Goal: Transaction & Acquisition: Purchase product/service

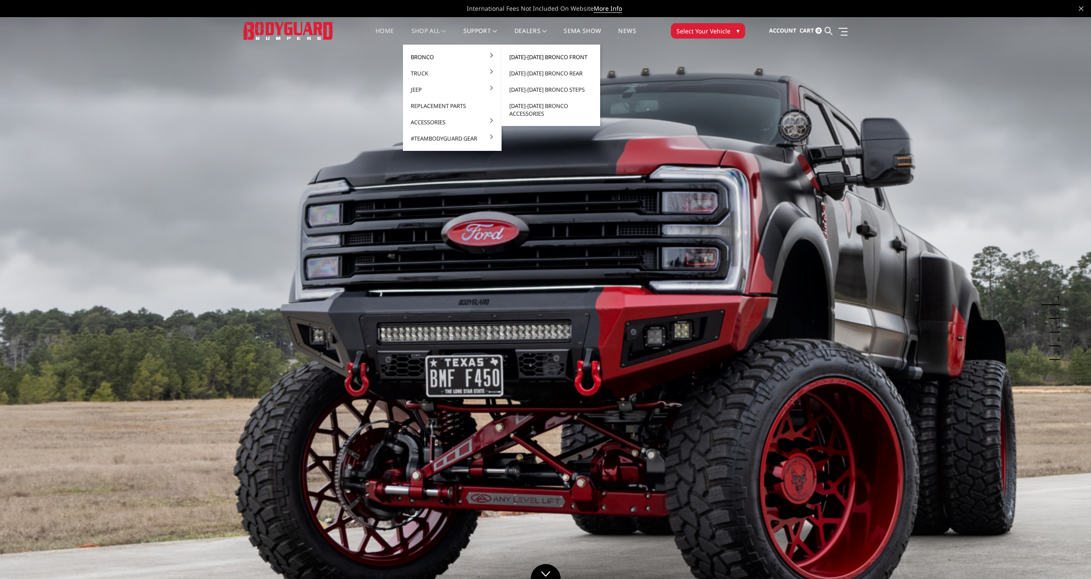
click at [543, 55] on link "[DATE]-[DATE] Bronco Front" at bounding box center [551, 57] width 92 height 16
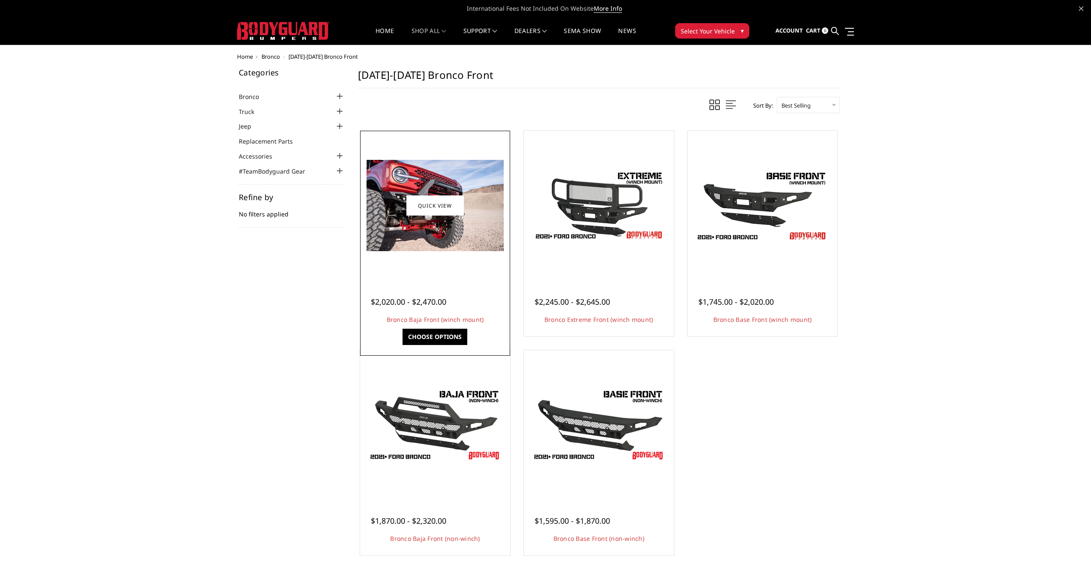
click at [479, 187] on img at bounding box center [435, 205] width 137 height 91
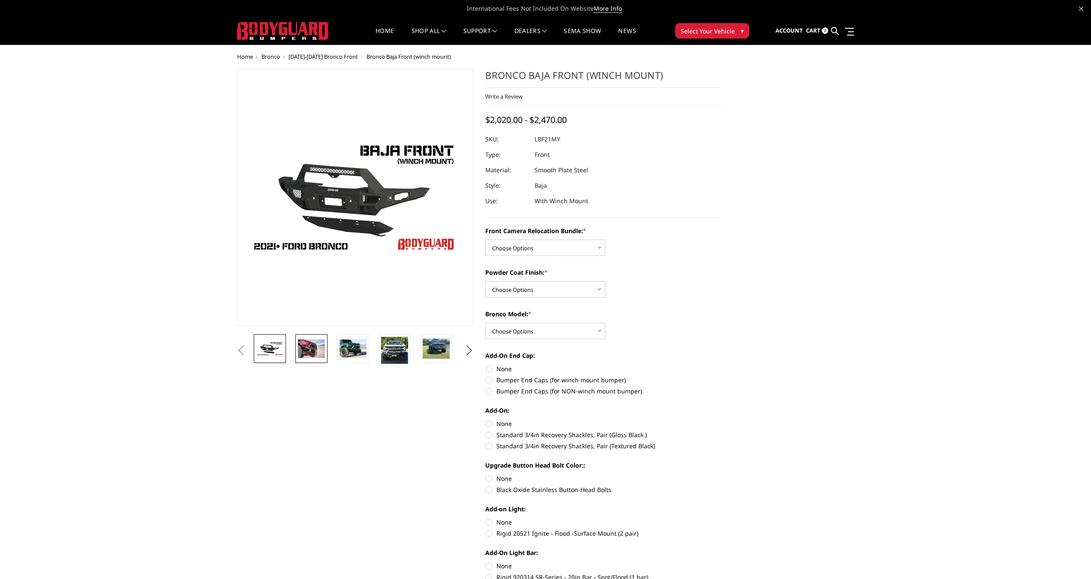
click at [305, 353] on img at bounding box center [311, 349] width 27 height 18
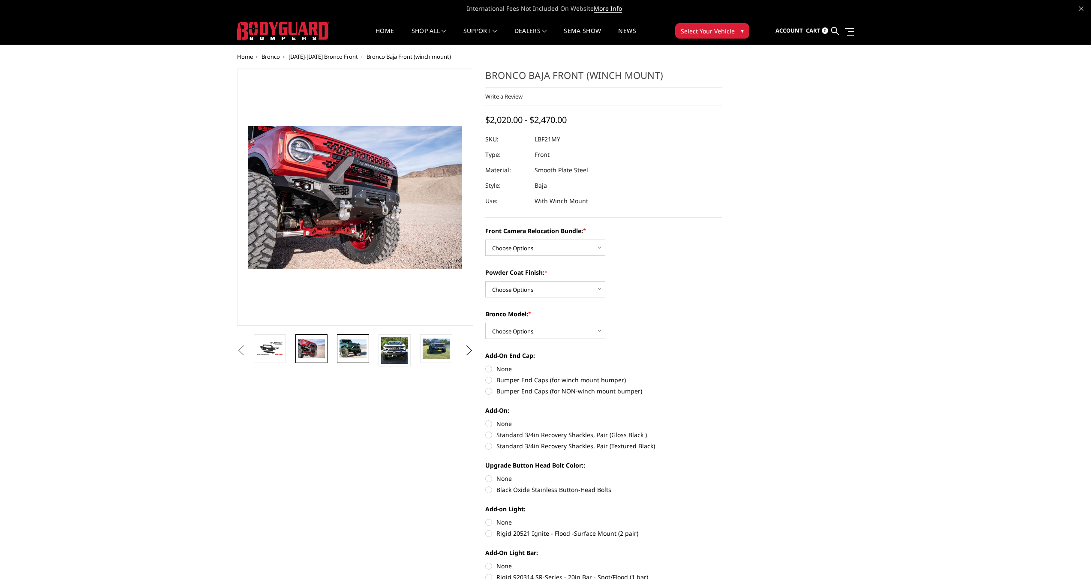
click at [345, 354] on img at bounding box center [353, 349] width 27 height 18
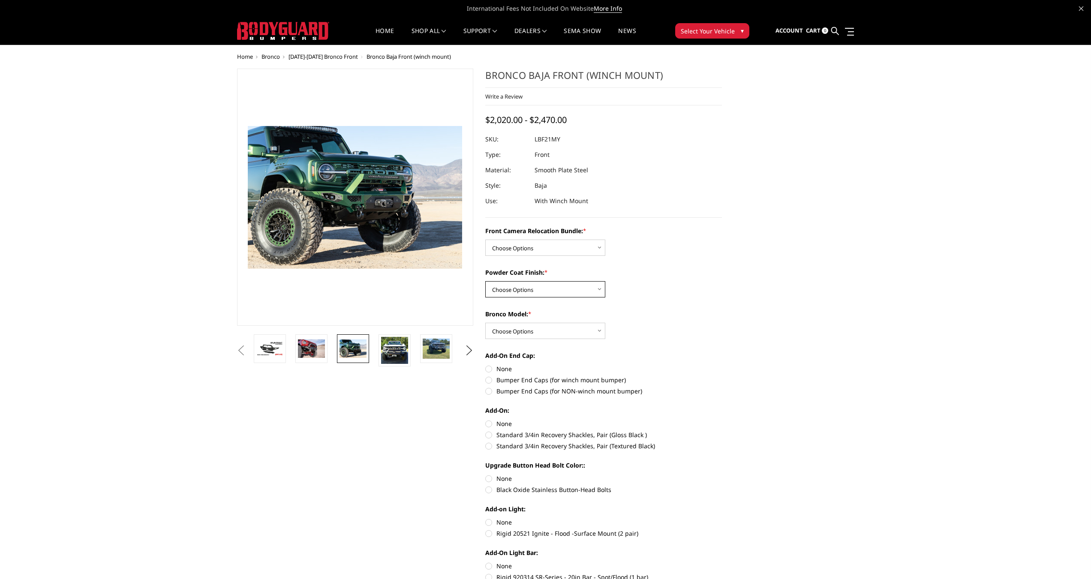
click at [563, 294] on select "Choose Options Textured Black Powder Coat Bare Metal" at bounding box center [545, 289] width 120 height 16
select select "4015"
click at [485, 281] on select "Choose Options Textured Black Powder Coat Bare Metal" at bounding box center [545, 289] width 120 height 16
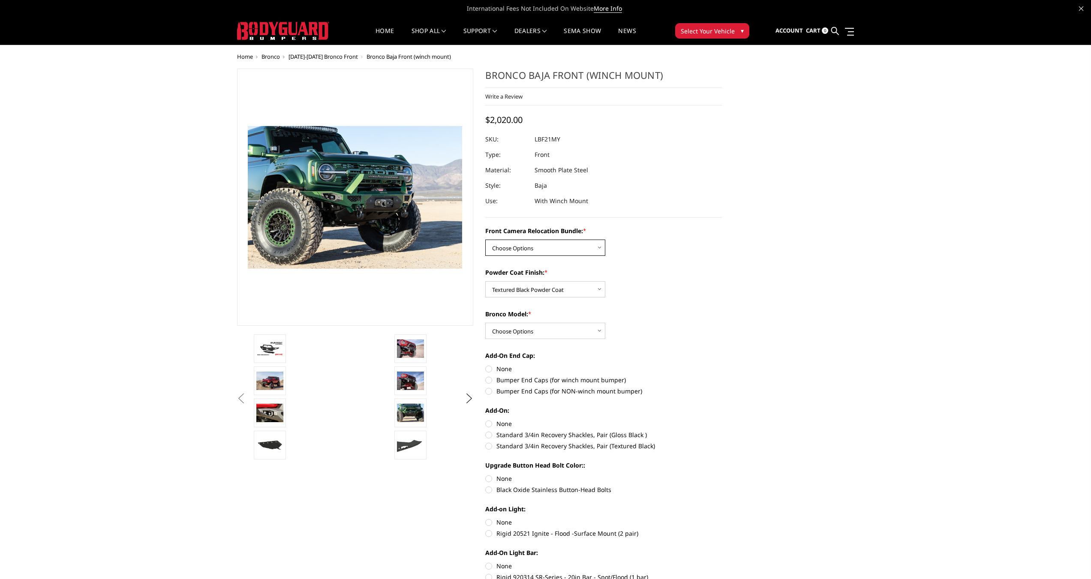
click at [560, 248] on select "Choose Options Without Front Camera Relocation With Front Camera Relocation (Ha…" at bounding box center [545, 248] width 120 height 16
select select "4016"
click at [485, 240] on select "Choose Options Without Front Camera Relocation With Front Camera Relocation (Ha…" at bounding box center [545, 248] width 120 height 16
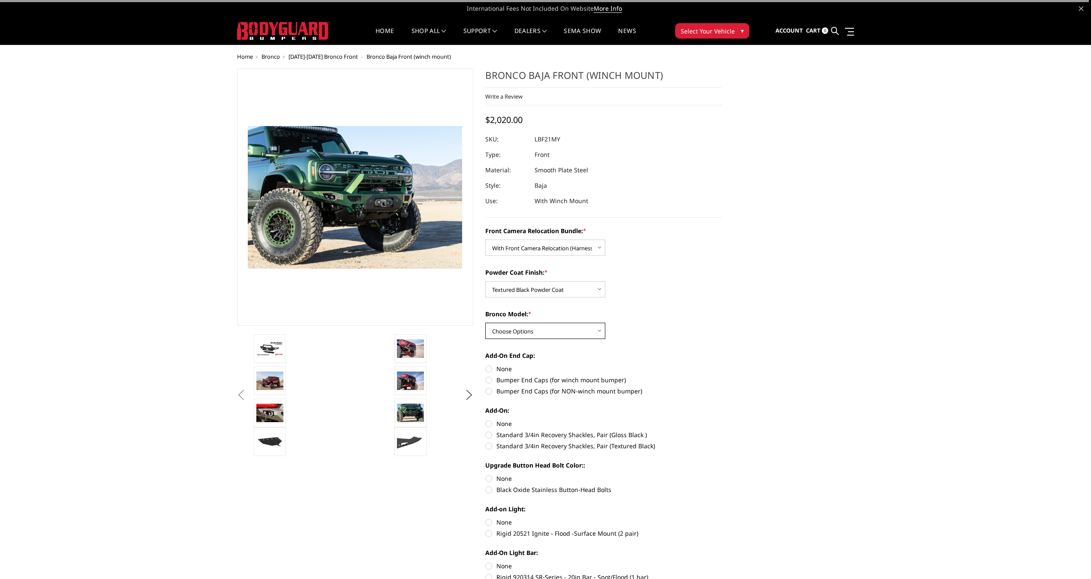
click at [548, 335] on select "Choose Options Raptor Base/Badlands/Wildtrak/etc." at bounding box center [545, 331] width 120 height 16
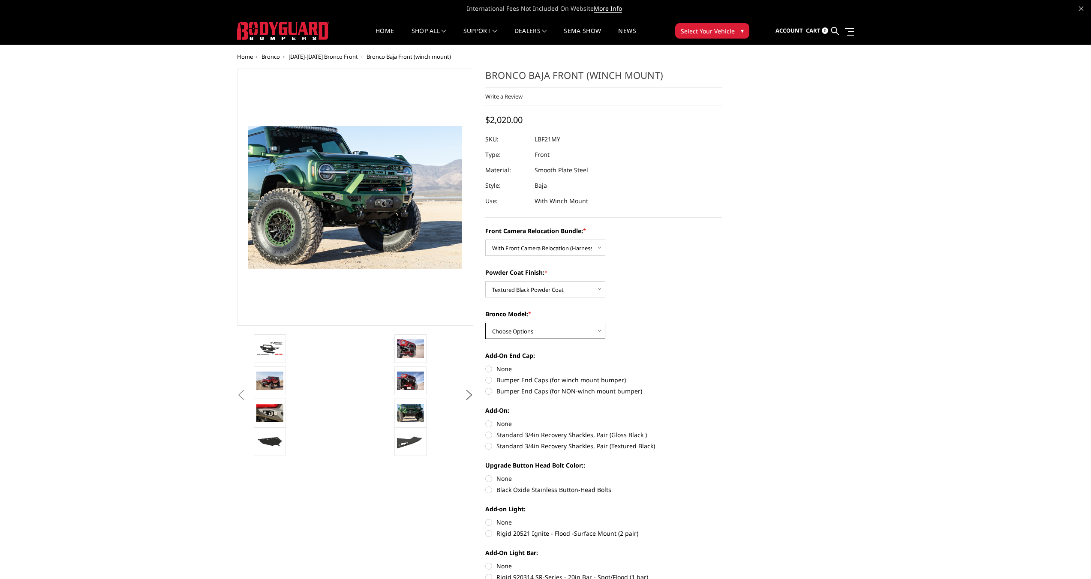
select select "4012"
click at [485, 323] on select "Choose Options Raptor Base/Badlands/Wildtrak/etc." at bounding box center [545, 331] width 120 height 16
click at [490, 379] on label "Bumper End Caps (for winch mount bumper)" at bounding box center [603, 380] width 237 height 9
click at [722, 365] on input "Bumper End Caps (for winch mount bumper)" at bounding box center [722, 364] width 0 height 0
radio input "true"
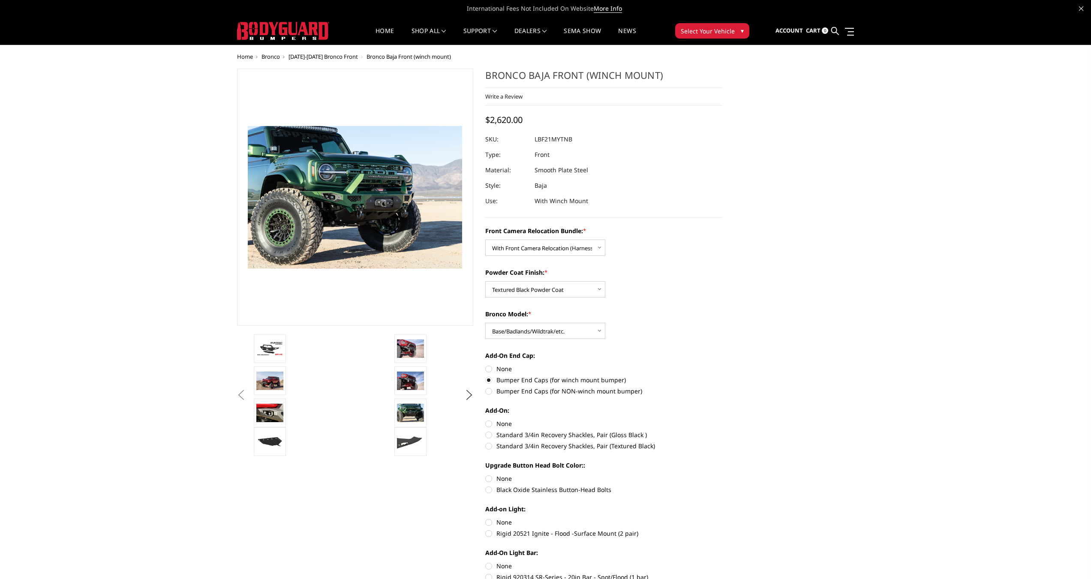
click at [489, 369] on label "None" at bounding box center [603, 368] width 237 height 9
click at [486, 365] on input "None" at bounding box center [485, 364] width 0 height 0
radio input "true"
click at [488, 380] on label "Bumper End Caps (for winch mount bumper)" at bounding box center [603, 380] width 237 height 9
click at [722, 365] on input "Bumper End Caps (for winch mount bumper)" at bounding box center [722, 364] width 0 height 0
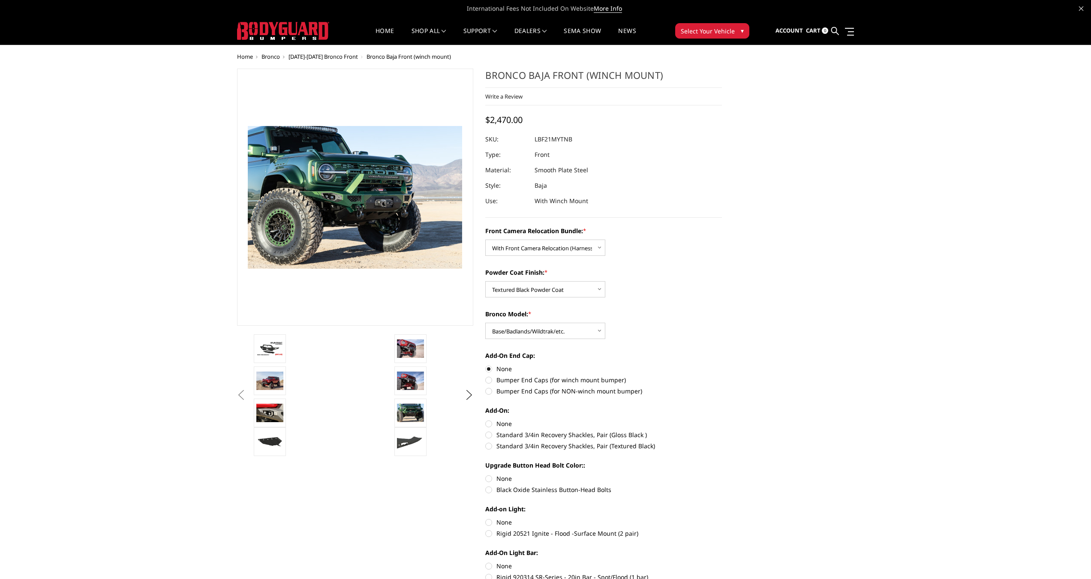
radio input "true"
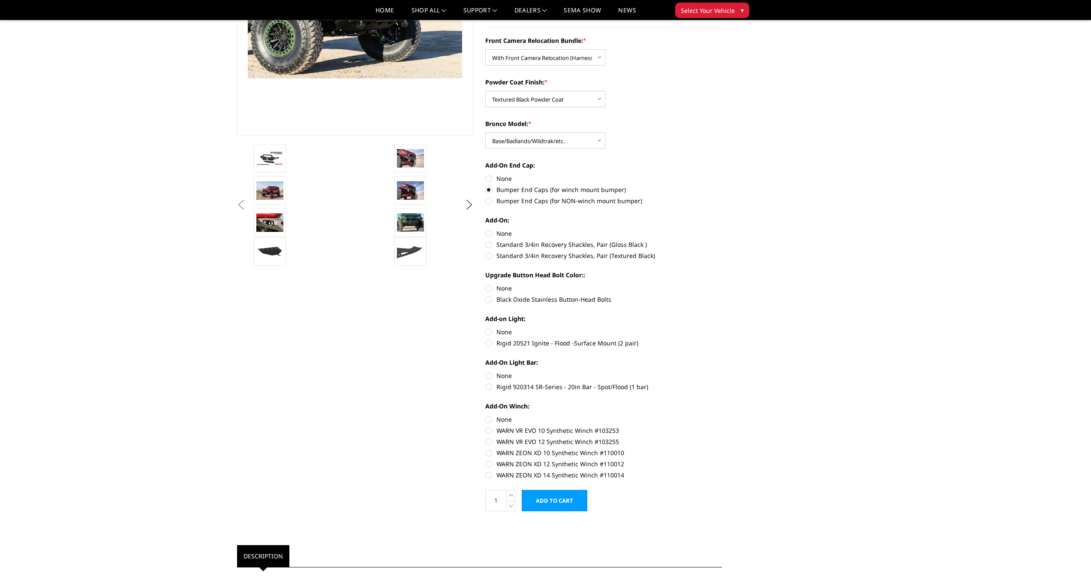
scroll to position [172, 0]
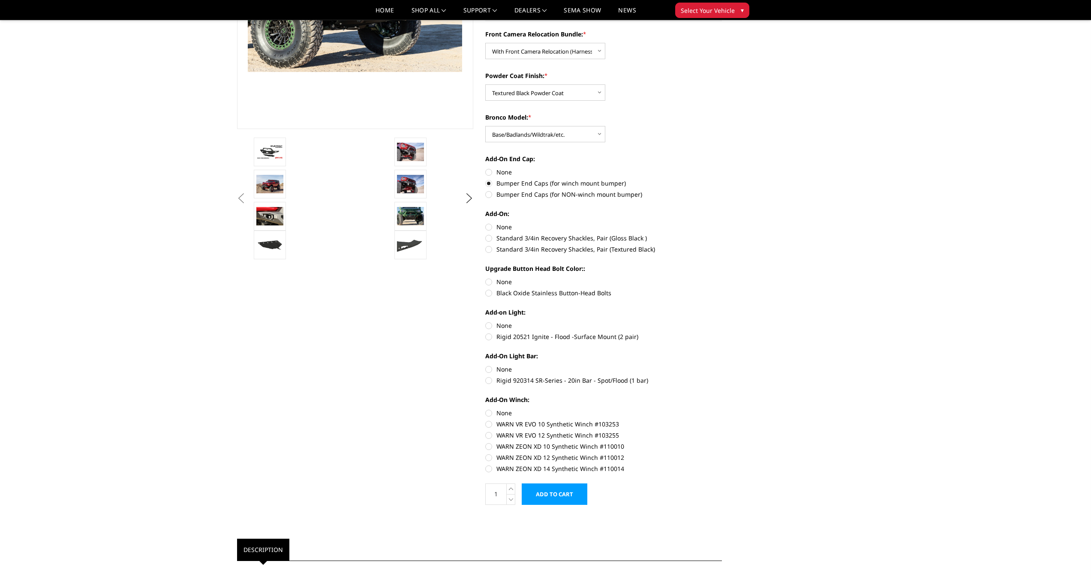
click at [488, 380] on label "Rigid 920314 SR-Series - 20in Bar - Spot/Flood (1 bar)" at bounding box center [603, 380] width 237 height 9
click at [722, 365] on input "Rigid 920314 SR-Series - 20in Bar - Spot/Flood (1 bar)" at bounding box center [722, 365] width 0 height 0
radio input "true"
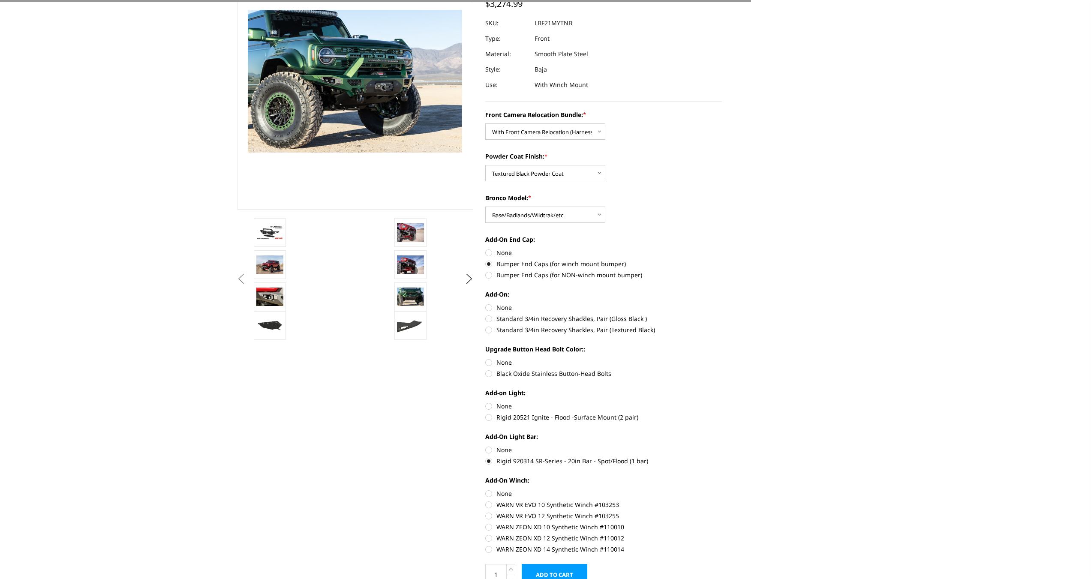
scroll to position [0, 0]
